Goal: Information Seeking & Learning: Learn about a topic

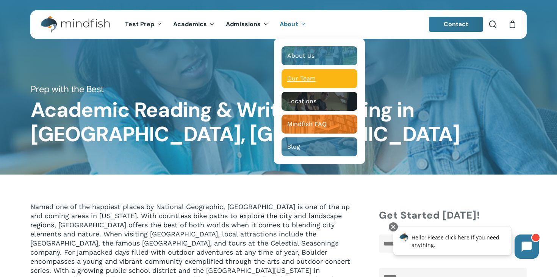
click at [301, 80] on span "Our Team" at bounding box center [301, 78] width 28 height 7
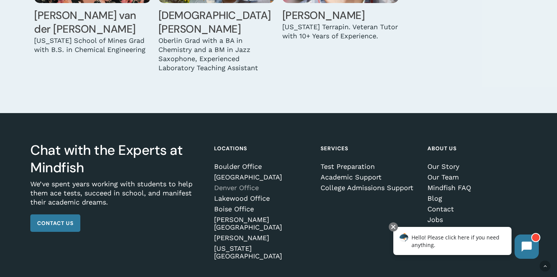
scroll to position [2510, 0]
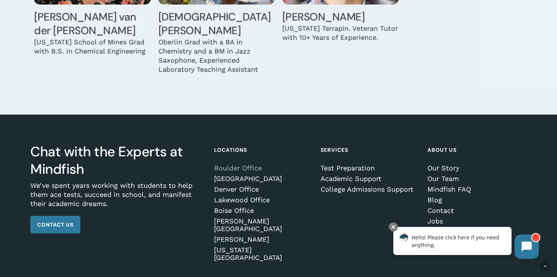
click at [240, 164] on link "Boulder Office" at bounding box center [262, 168] width 97 height 8
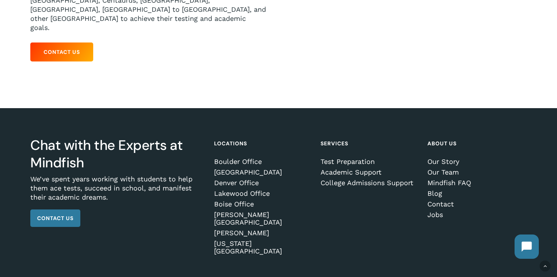
scroll to position [219, 0]
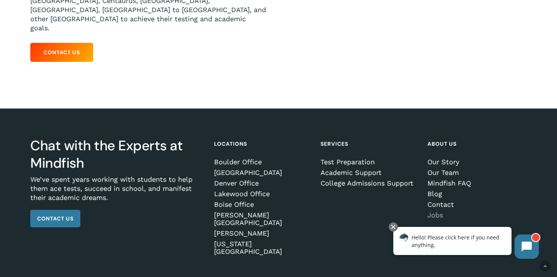
click at [439, 211] on link "Jobs" at bounding box center [475, 215] width 97 height 8
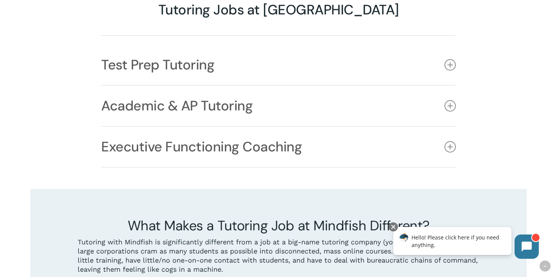
scroll to position [640, 0]
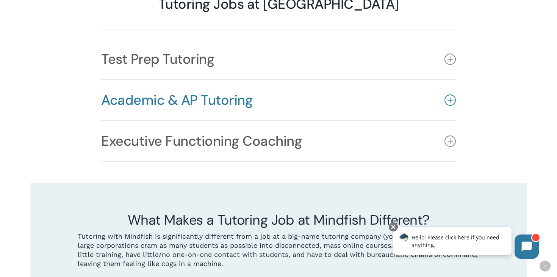
click at [166, 80] on link "Academic & AP Tutoring" at bounding box center [278, 100] width 355 height 40
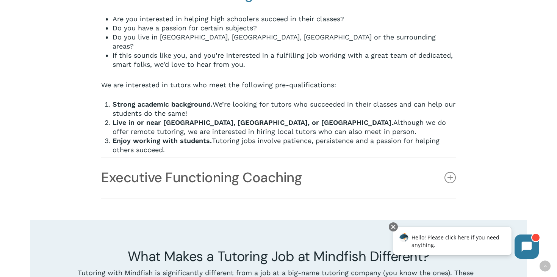
scroll to position [761, 0]
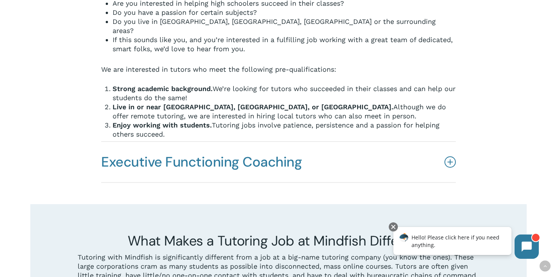
click at [256, 142] on link "Executive Functioning Coaching" at bounding box center [278, 162] width 355 height 40
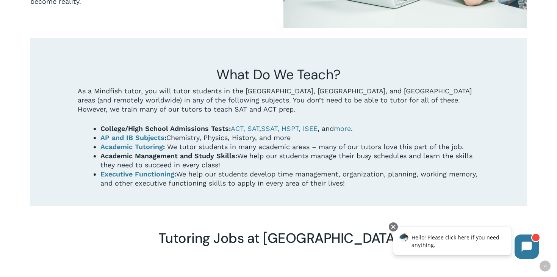
scroll to position [432, 0]
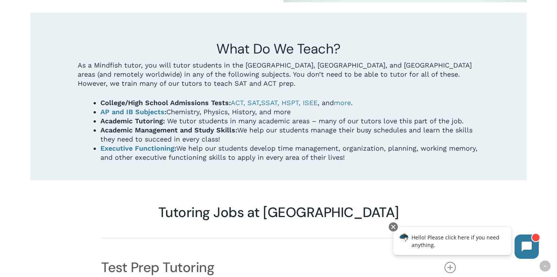
click at [145, 117] on link "Academic Tutoring" at bounding box center [131, 121] width 63 height 8
